Goal: Task Accomplishment & Management: Complete application form

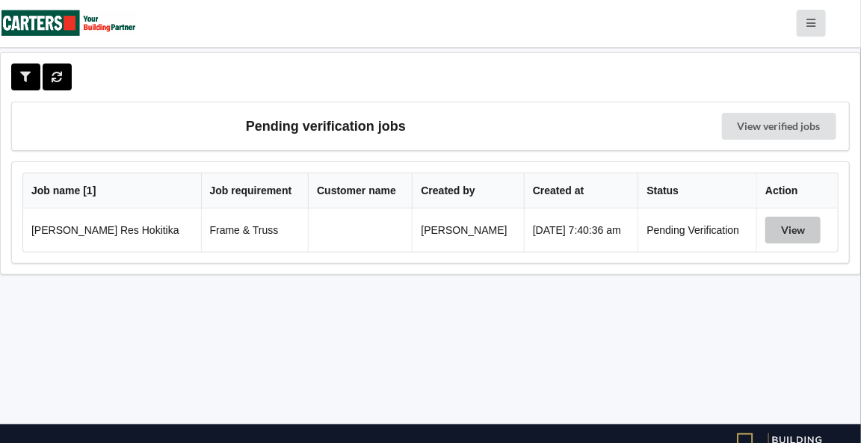
click at [784, 233] on button "View" at bounding box center [792, 230] width 55 height 27
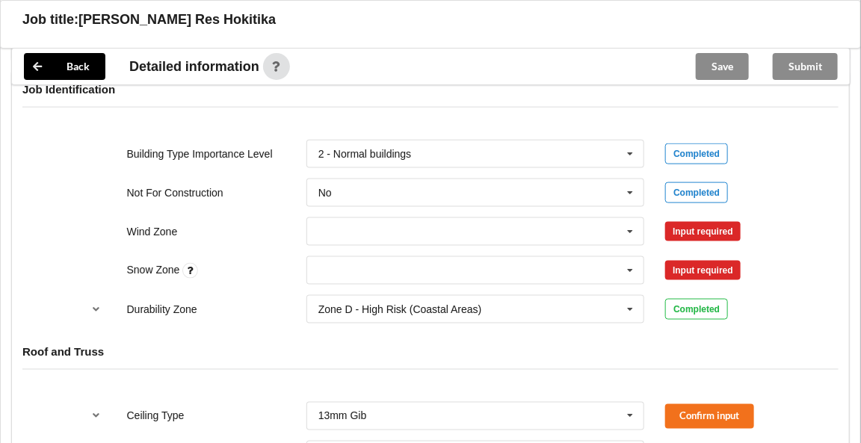
scroll to position [594, 0]
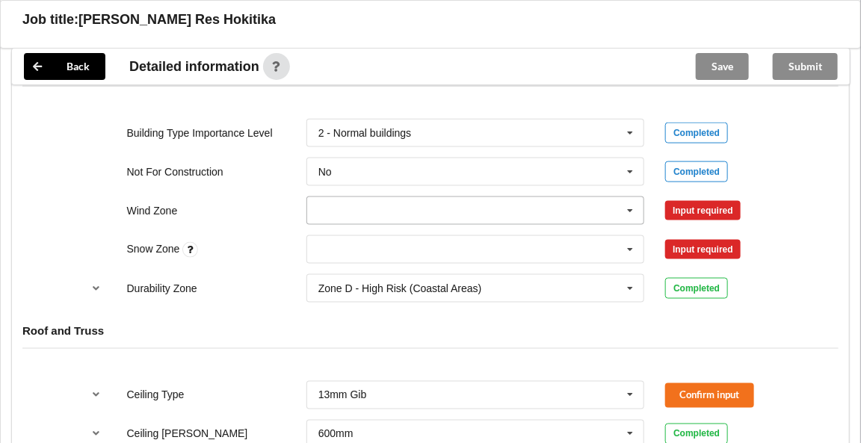
click at [636, 206] on icon at bounding box center [630, 211] width 22 height 28
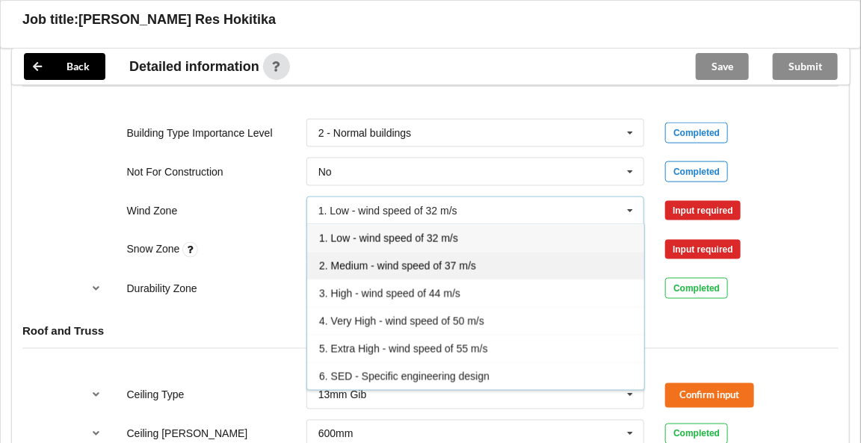
click at [426, 262] on span "2. Medium - wind speed of 37 m/s" at bounding box center [397, 266] width 157 height 12
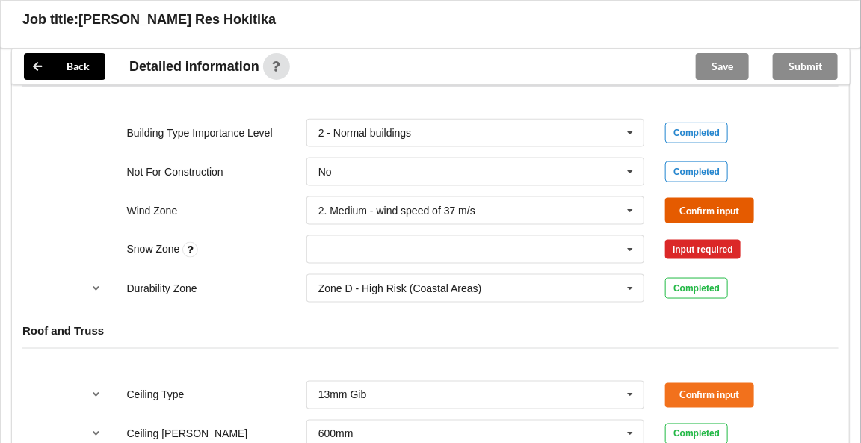
click at [690, 203] on button "Confirm input" at bounding box center [709, 210] width 89 height 25
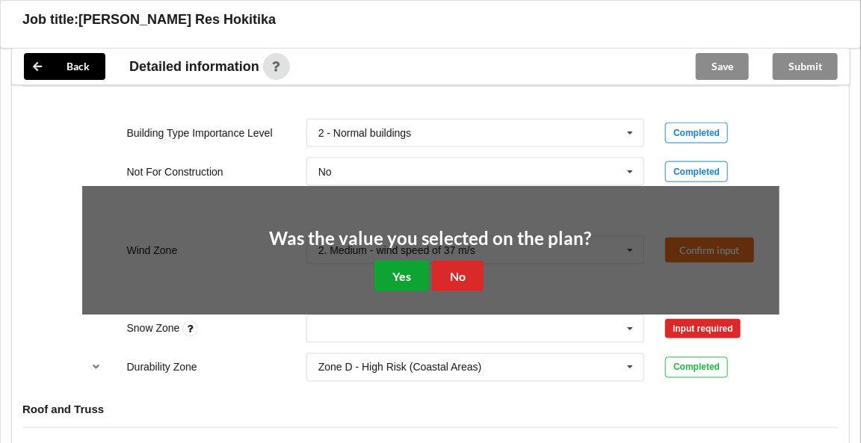
click at [415, 273] on button "Yes" at bounding box center [401, 276] width 55 height 31
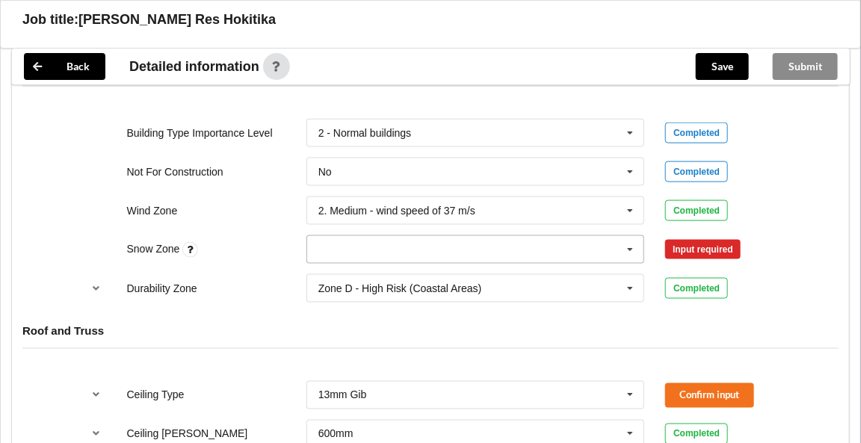
click at [625, 244] on icon at bounding box center [630, 250] width 22 height 28
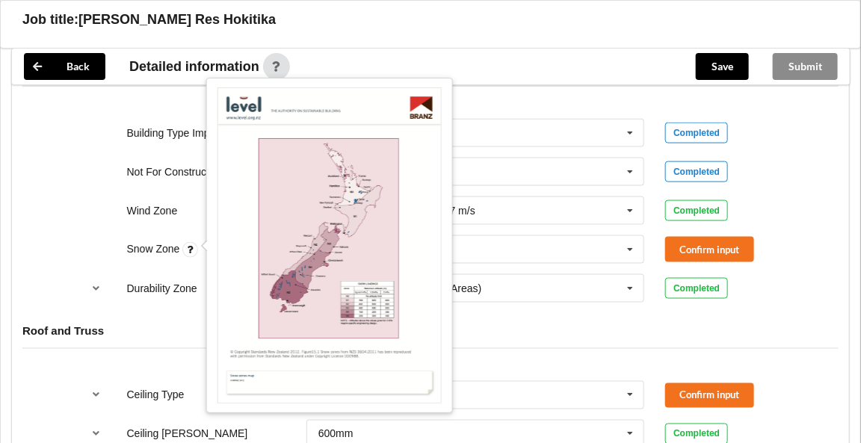
click at [188, 243] on icon at bounding box center [190, 250] width 16 height 16
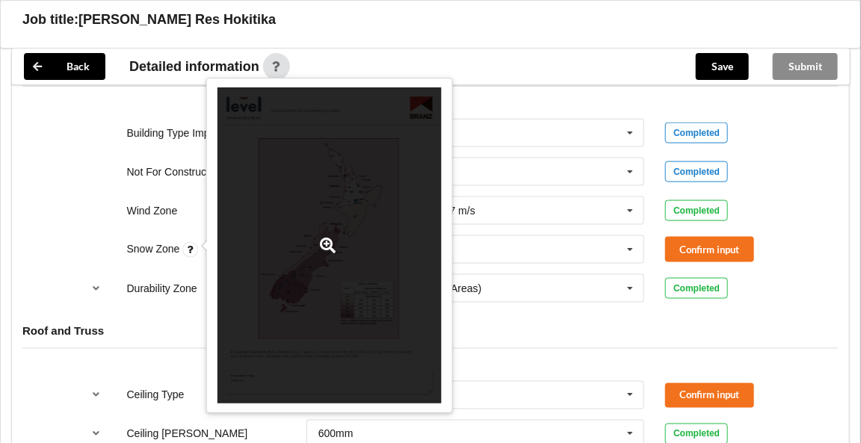
click at [325, 245] on icon at bounding box center [328, 246] width 19 height 16
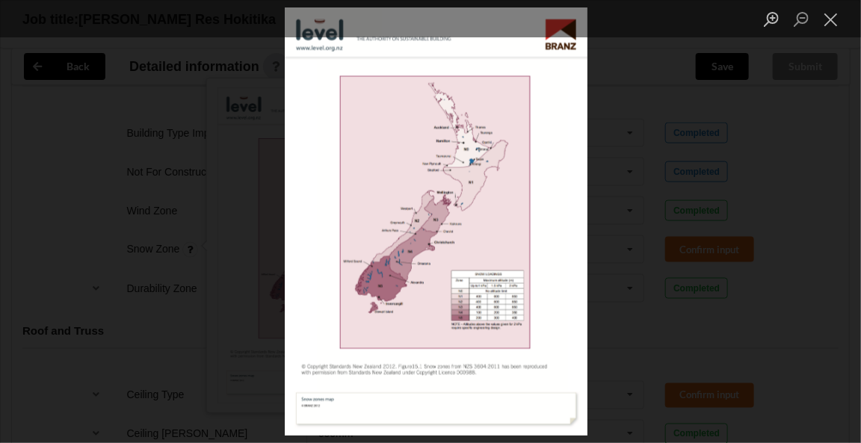
click at [410, 241] on img "Lightbox" at bounding box center [436, 221] width 303 height 428
click at [828, 18] on button "Close lightbox" at bounding box center [831, 19] width 30 height 26
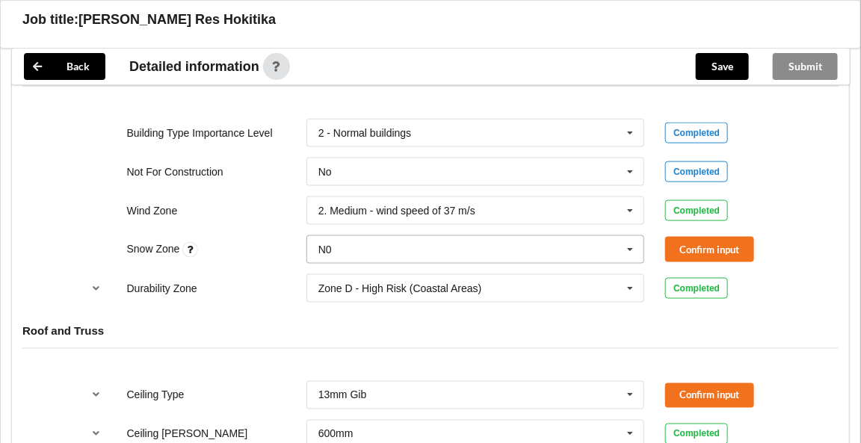
click at [628, 244] on icon at bounding box center [630, 250] width 22 height 28
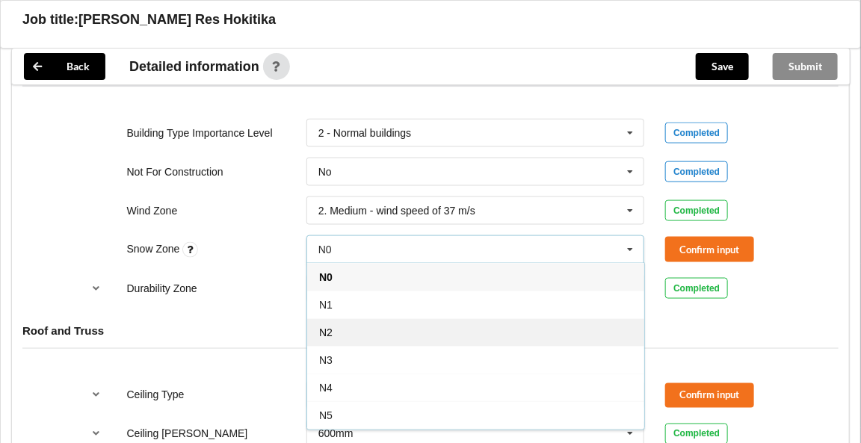
click at [339, 326] on div "N2" at bounding box center [475, 332] width 337 height 28
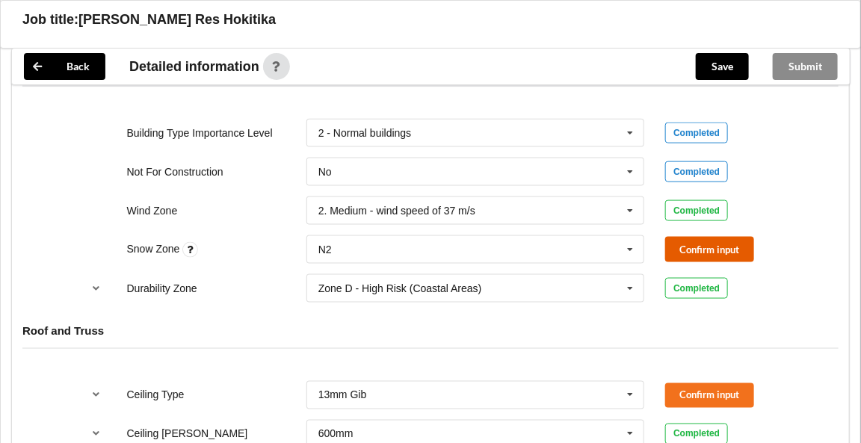
click at [691, 250] on button "Confirm input" at bounding box center [709, 249] width 89 height 25
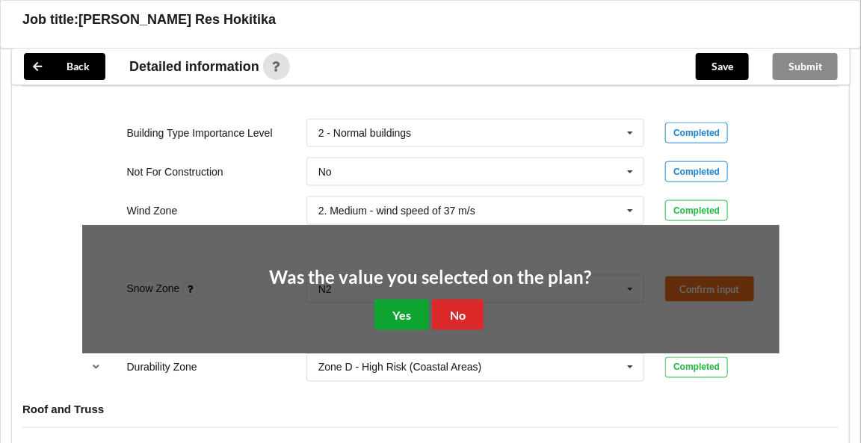
click at [408, 312] on button "Yes" at bounding box center [401, 315] width 55 height 31
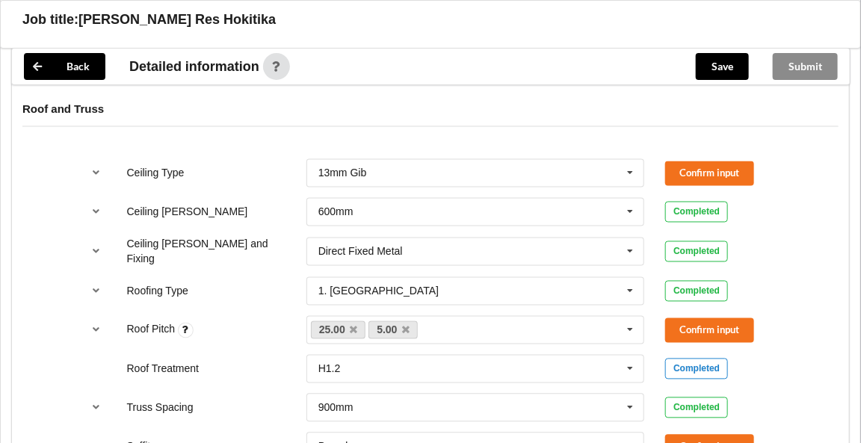
scroll to position [848, 0]
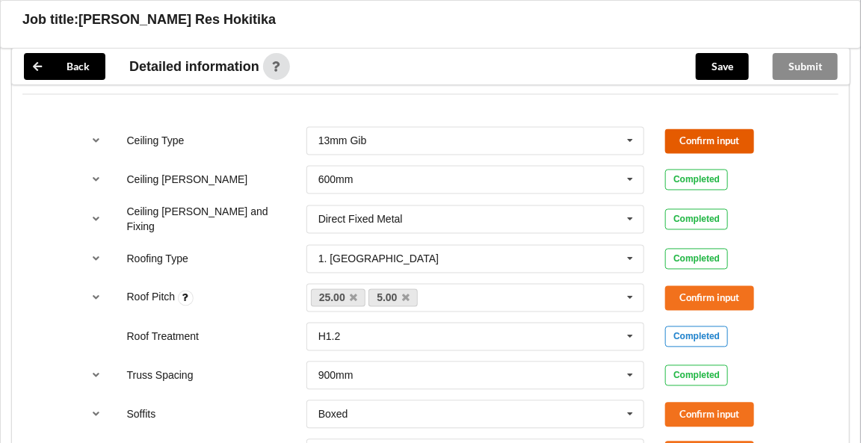
click at [710, 136] on button "Confirm input" at bounding box center [709, 141] width 89 height 25
click at [410, 291] on link "5.00" at bounding box center [392, 298] width 49 height 18
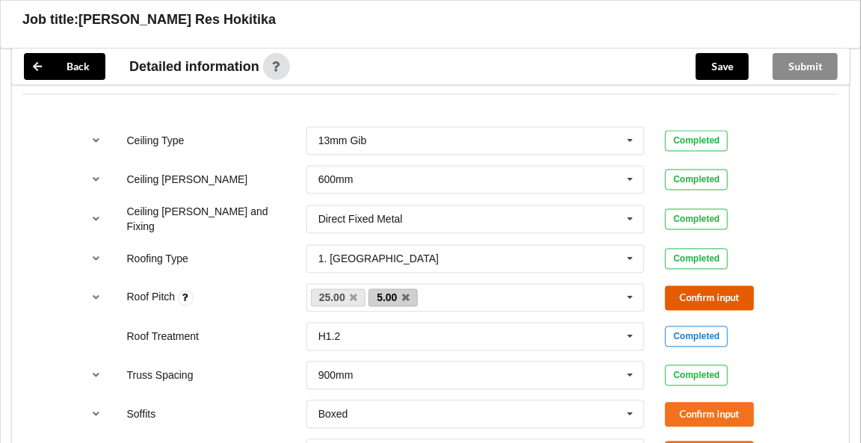
click at [712, 294] on button "Confirm input" at bounding box center [709, 298] width 89 height 25
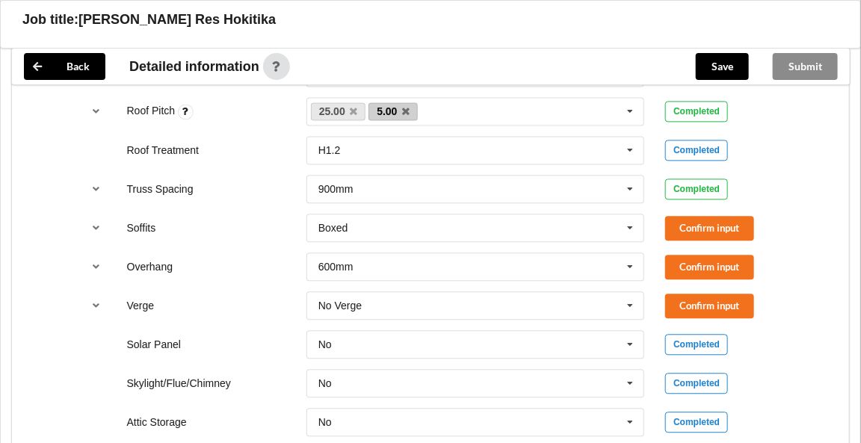
scroll to position [1049, 0]
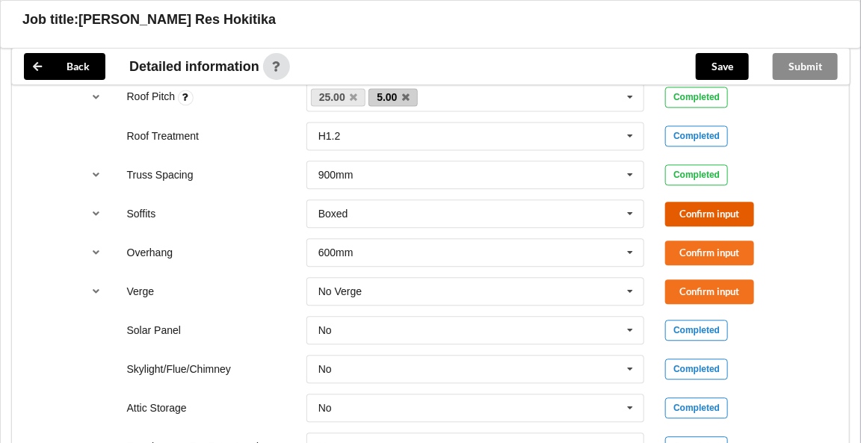
click at [697, 208] on button "Confirm input" at bounding box center [709, 214] width 89 height 25
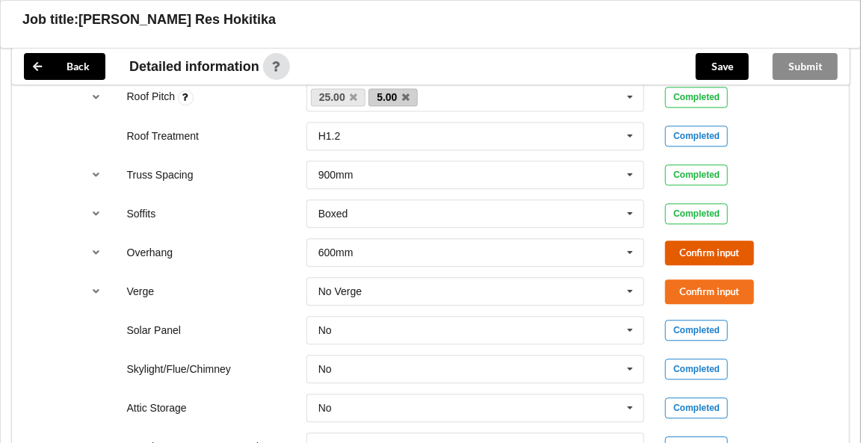
click at [693, 247] on button "Confirm input" at bounding box center [709, 253] width 89 height 25
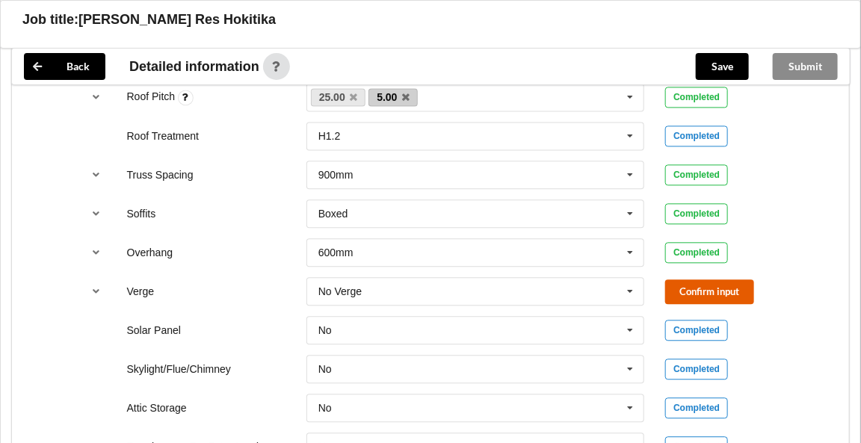
click at [699, 281] on button "Confirm input" at bounding box center [709, 291] width 89 height 25
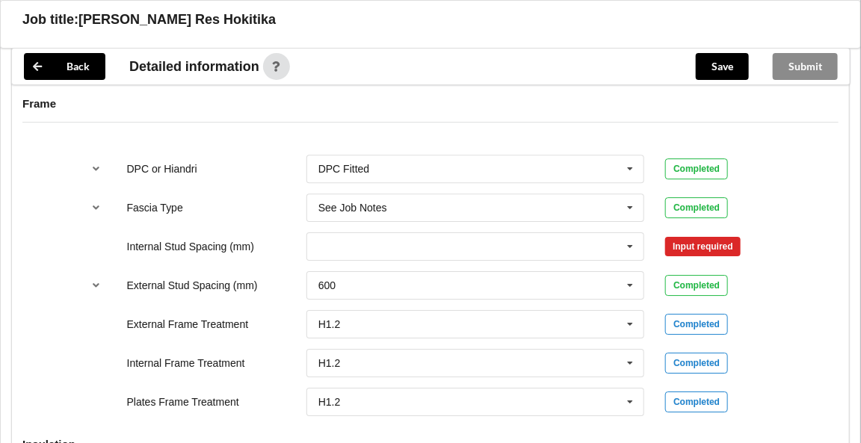
scroll to position [1497, 0]
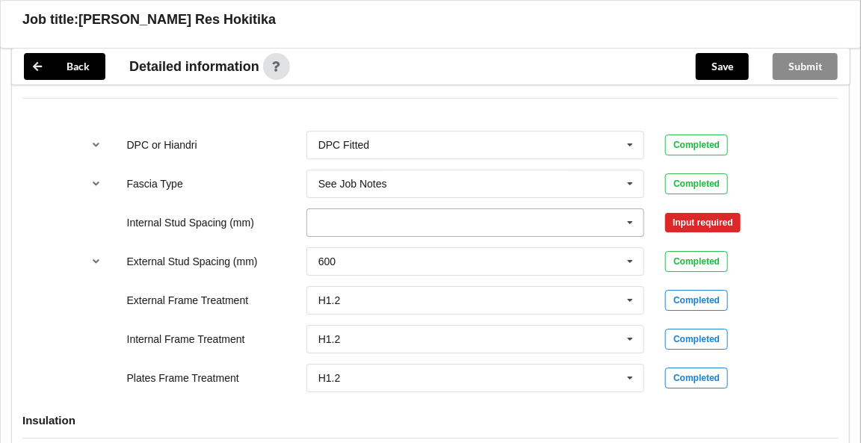
click at [628, 214] on icon at bounding box center [630, 223] width 22 height 28
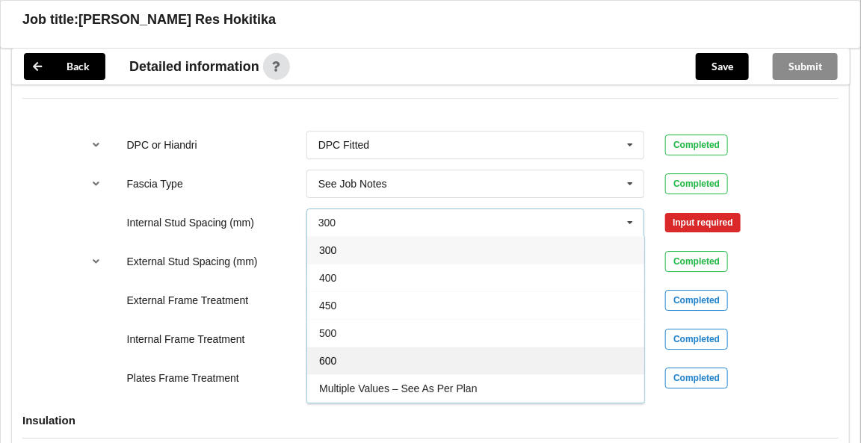
click at [365, 352] on div "600" at bounding box center [475, 361] width 337 height 28
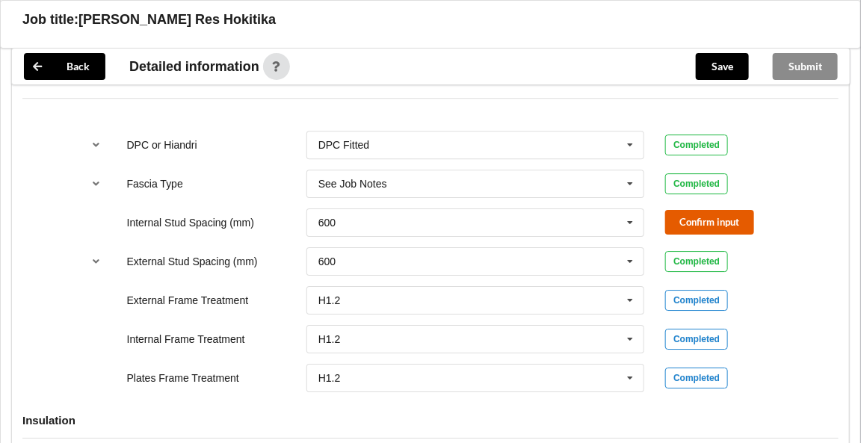
click at [705, 212] on button "Confirm input" at bounding box center [709, 222] width 89 height 25
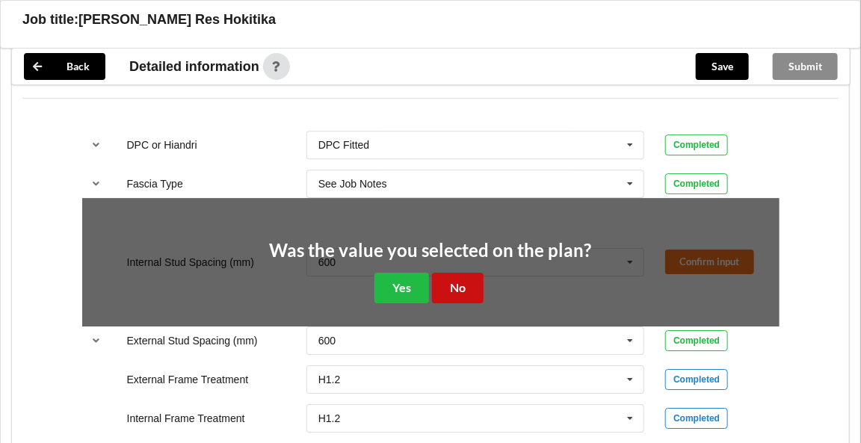
click at [453, 287] on button "No" at bounding box center [458, 288] width 52 height 31
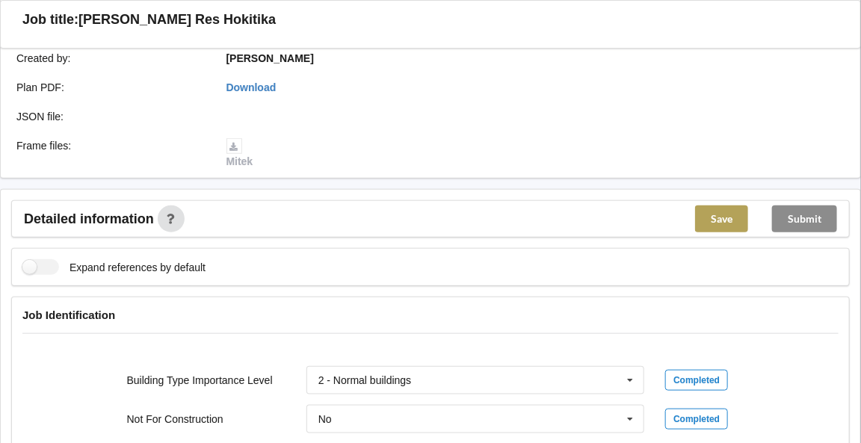
click at [736, 212] on button "Save" at bounding box center [721, 218] width 53 height 27
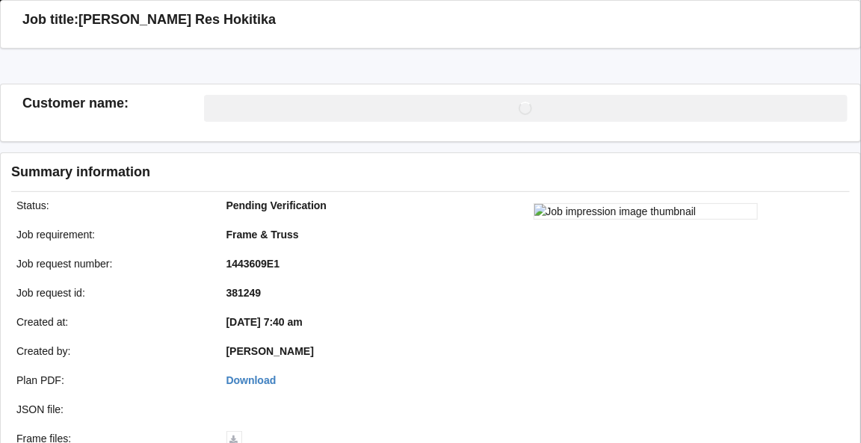
scroll to position [347, 0]
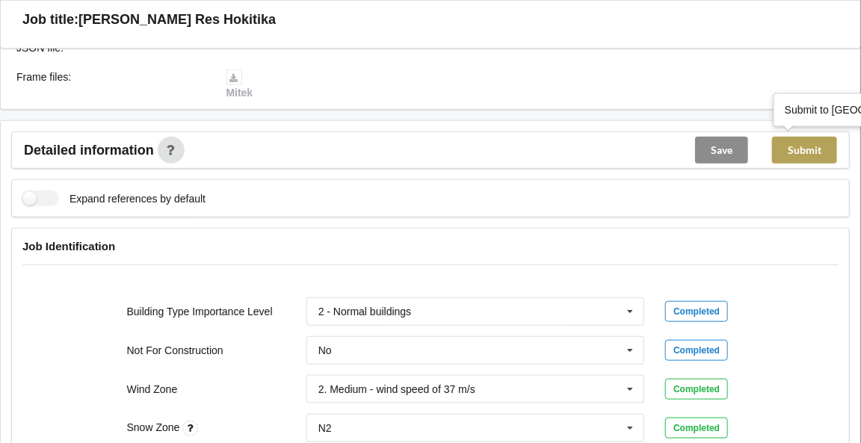
click at [807, 150] on button "Submit" at bounding box center [804, 150] width 65 height 27
